Goal: Use online tool/utility: Utilize a website feature to perform a specific function

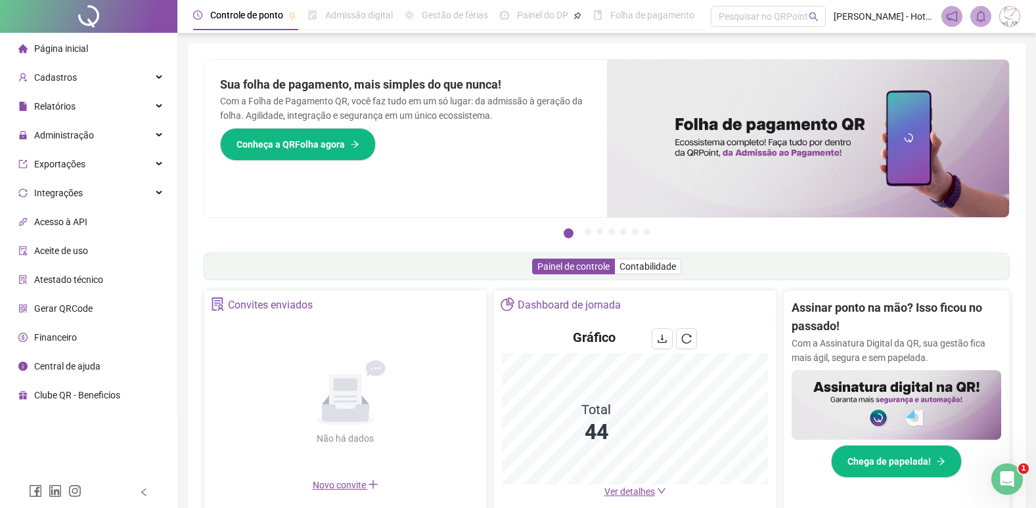
click at [69, 303] on span "Gerar QRCode" at bounding box center [63, 308] width 58 height 11
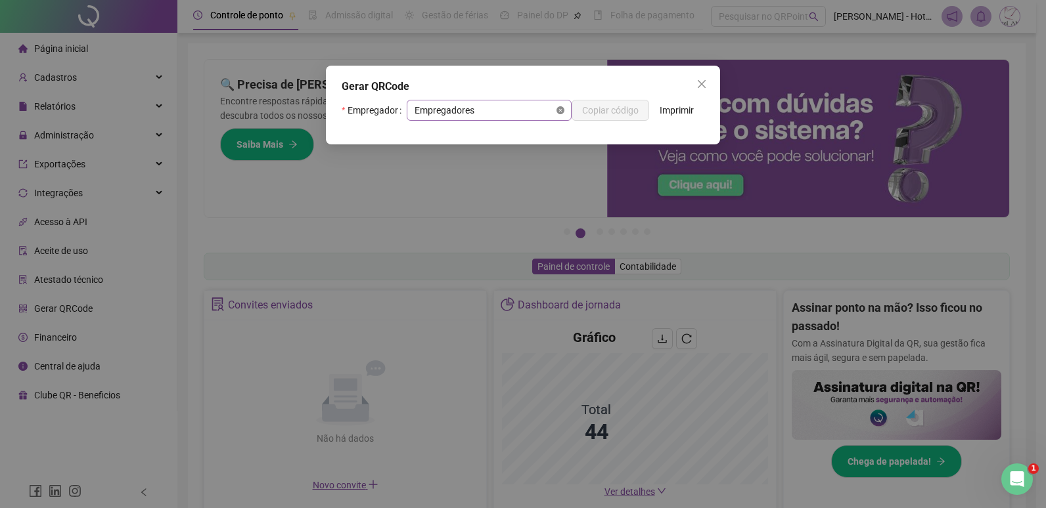
click at [558, 110] on icon "close-circle" at bounding box center [560, 110] width 8 height 8
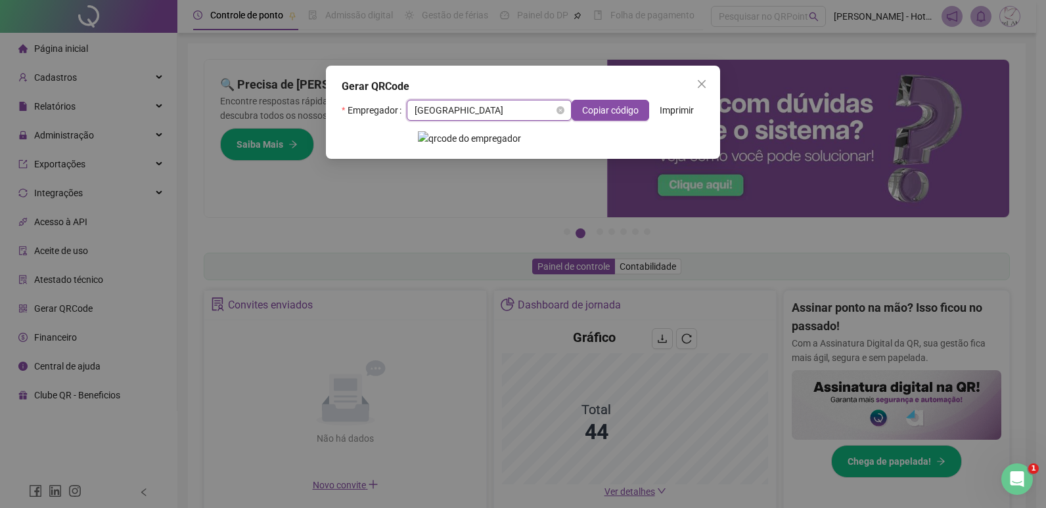
click at [487, 114] on span "[GEOGRAPHIC_DATA]" at bounding box center [488, 110] width 149 height 20
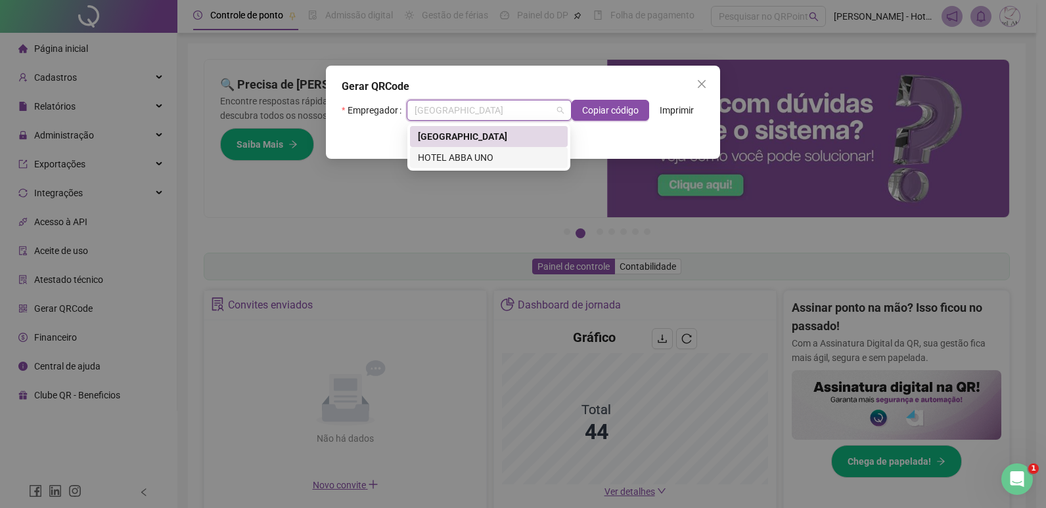
click at [493, 162] on div "HOTEL ABBA UNO" at bounding box center [489, 157] width 142 height 14
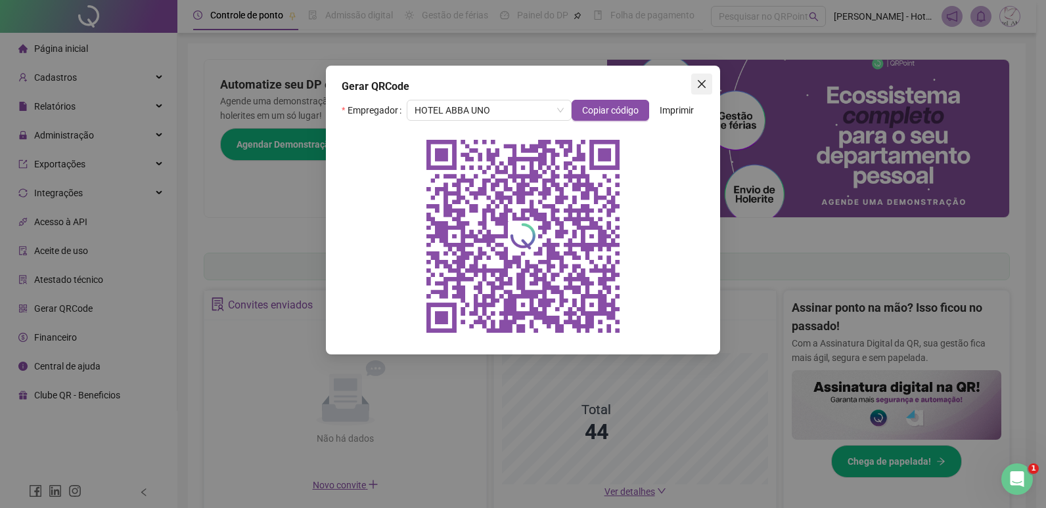
click at [699, 84] on icon "close" at bounding box center [701, 84] width 11 height 11
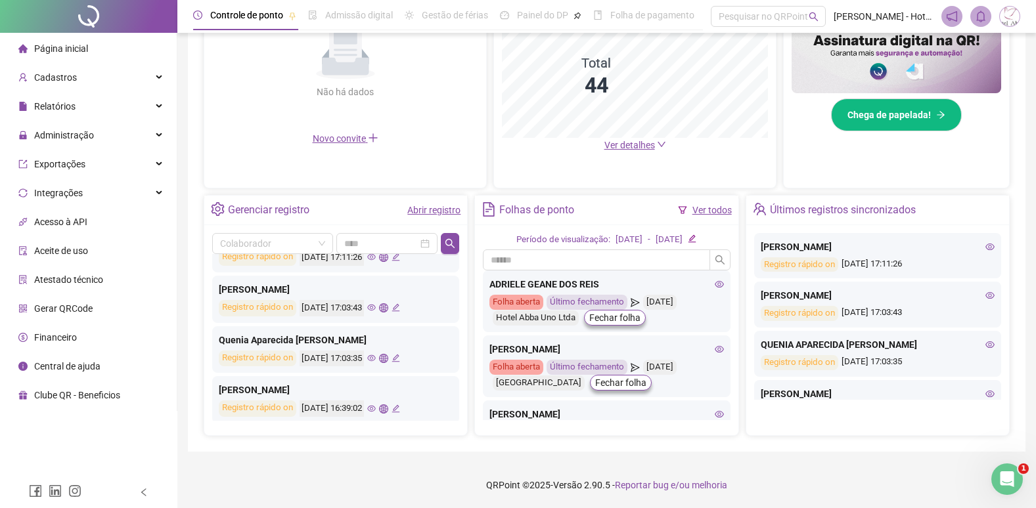
scroll to position [131, 0]
